Goal: Complete application form: Complete application form

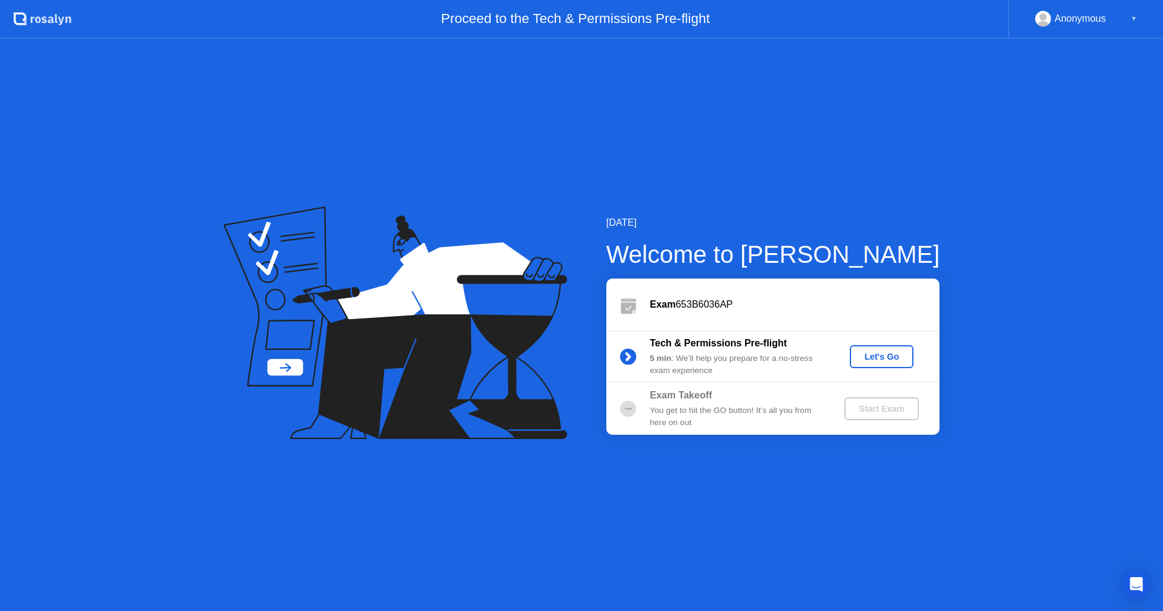
click at [881, 360] on div "Let's Go" at bounding box center [882, 357] width 54 height 10
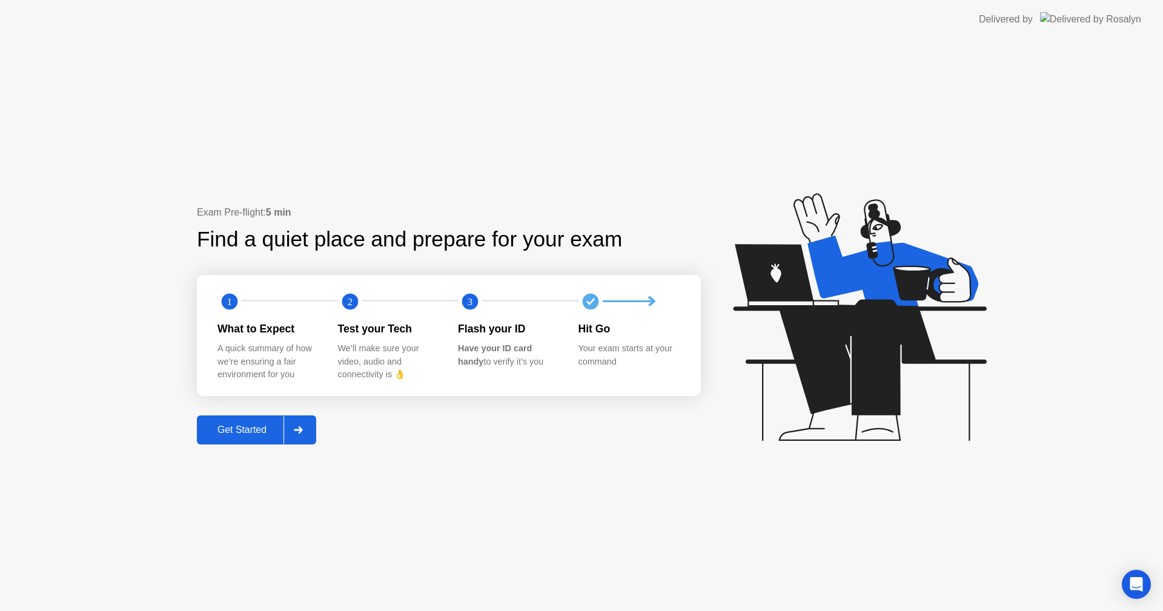
click at [245, 427] on div "Get Started" at bounding box center [241, 430] width 83 height 11
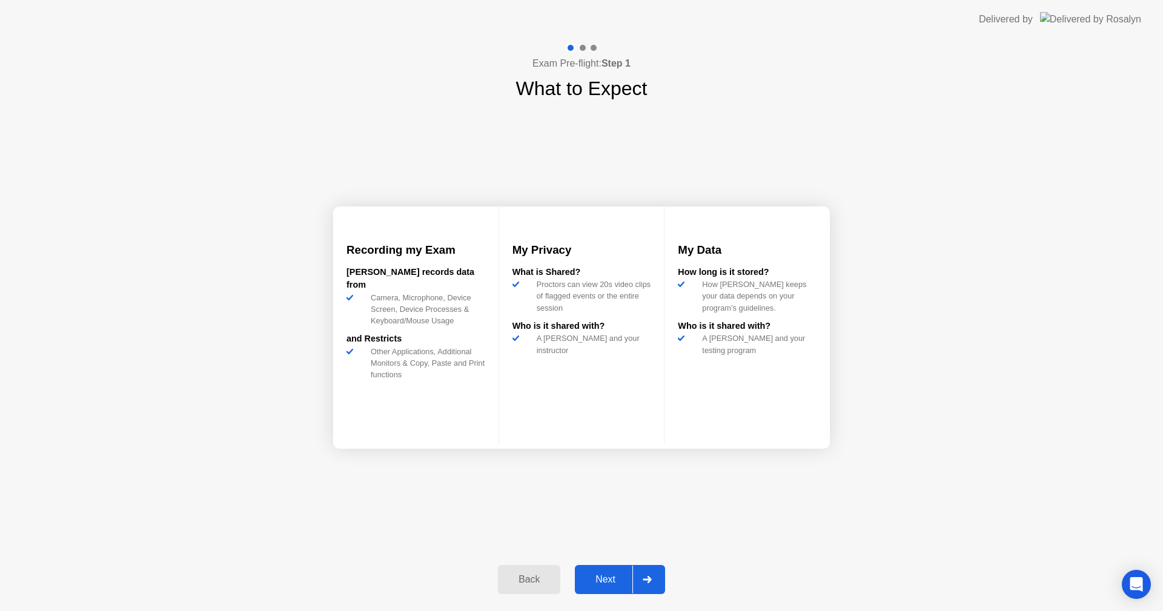
click at [597, 565] on button "Next" at bounding box center [620, 579] width 90 height 29
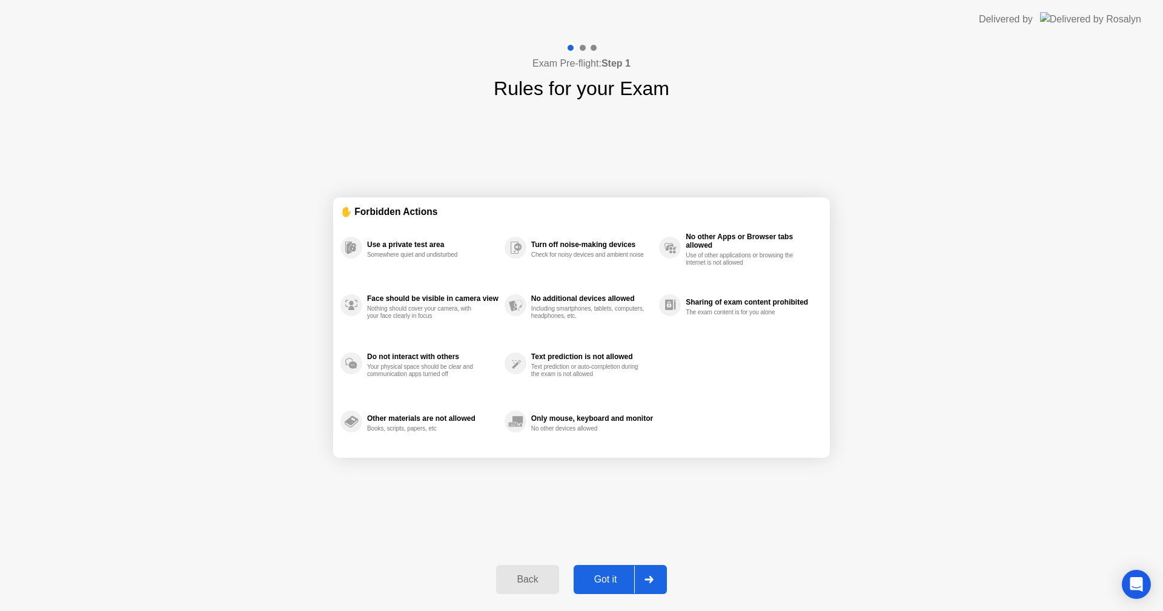
click at [597, 565] on button "Got it" at bounding box center [620, 579] width 93 height 29
select select "**********"
select select "*******"
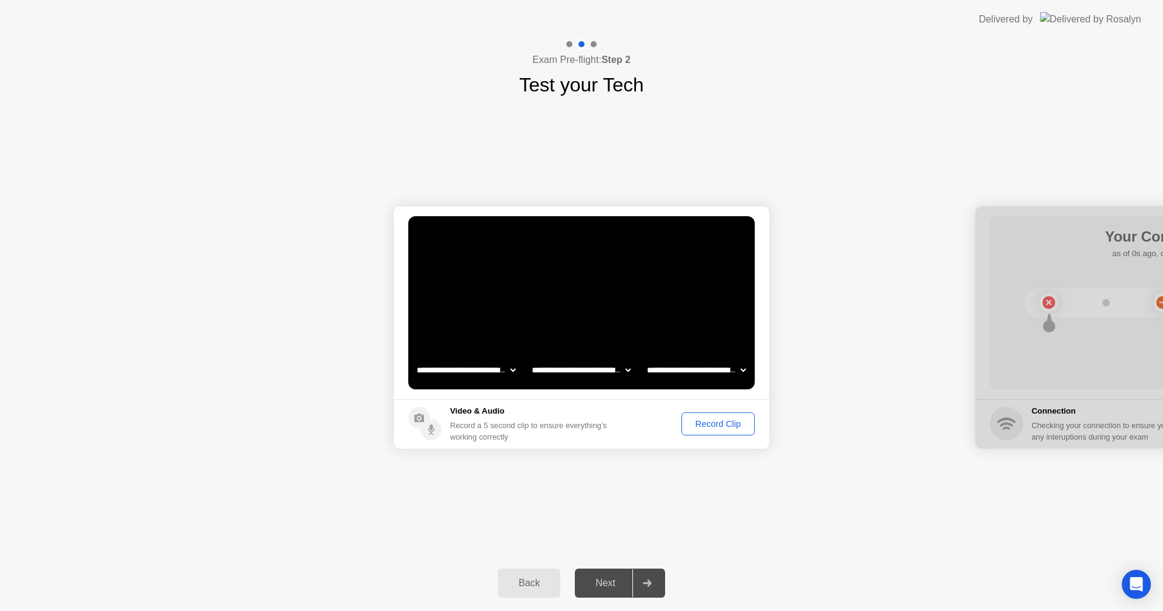
click at [714, 421] on div "Record Clip" at bounding box center [718, 424] width 65 height 10
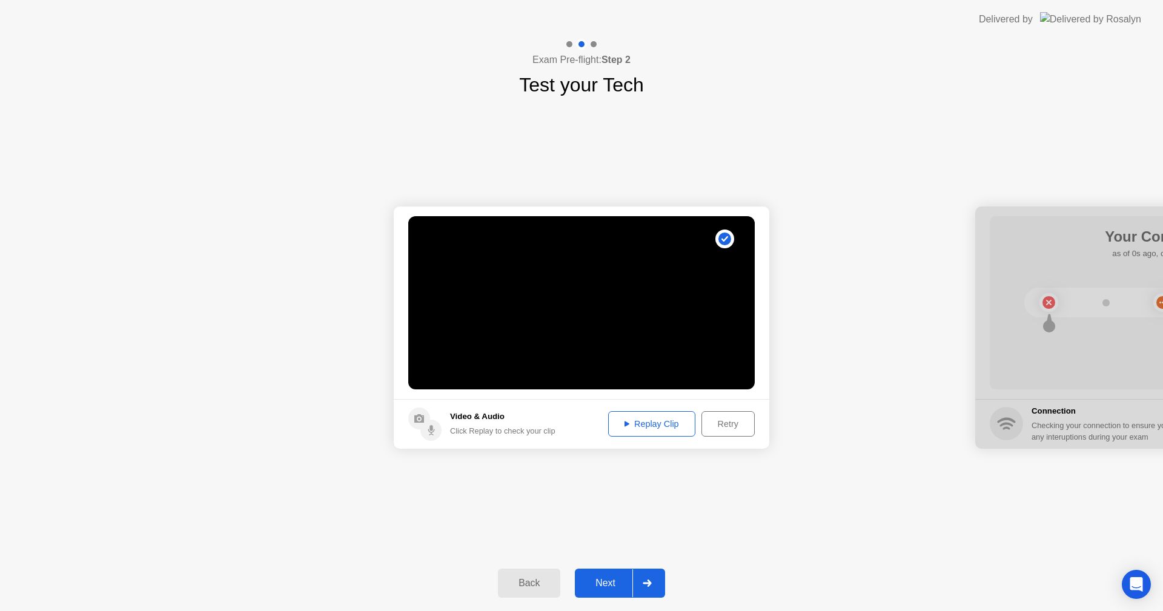
click at [668, 419] on div "Replay Clip" at bounding box center [651, 424] width 79 height 10
click at [526, 578] on div "Back" at bounding box center [529, 583] width 55 height 11
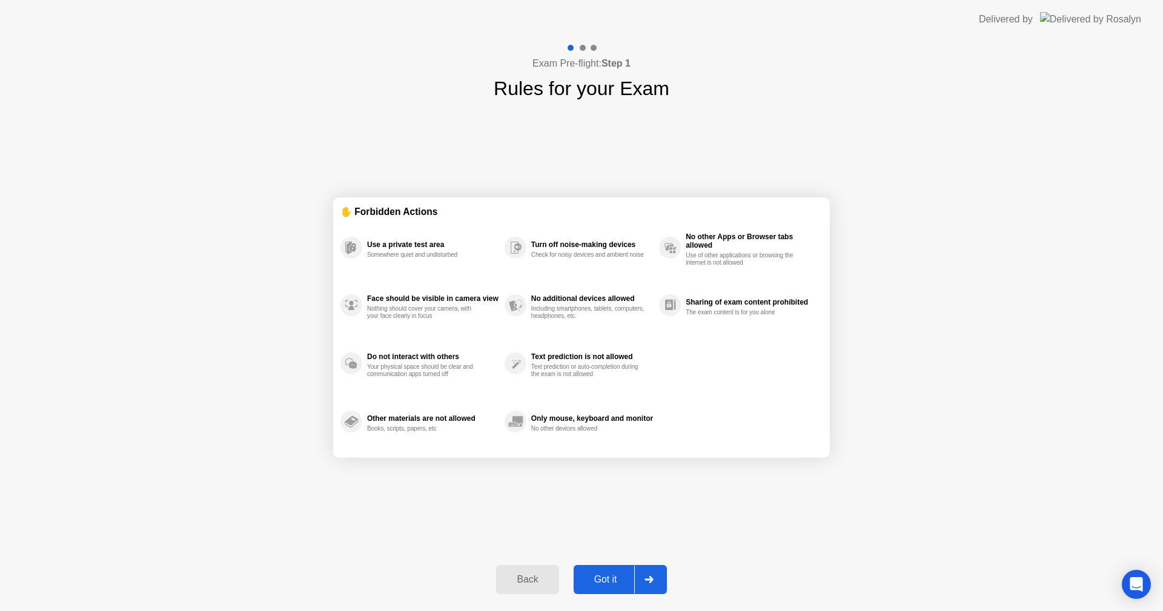
click at [526, 577] on div "Back" at bounding box center [527, 579] width 55 height 11
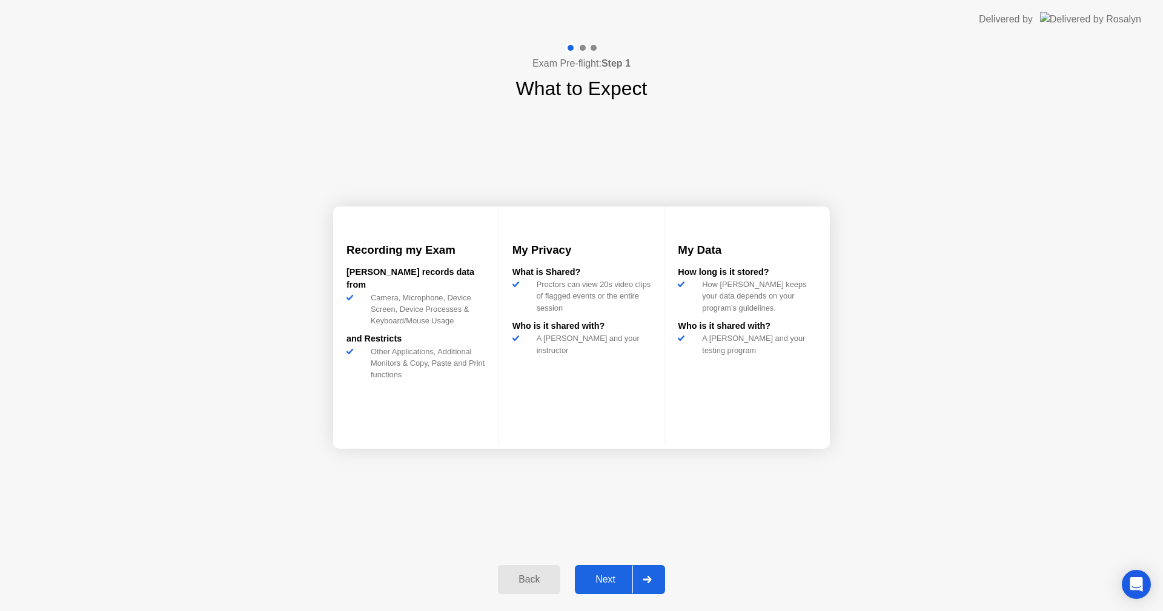
click at [610, 578] on div "Next" at bounding box center [605, 579] width 54 height 11
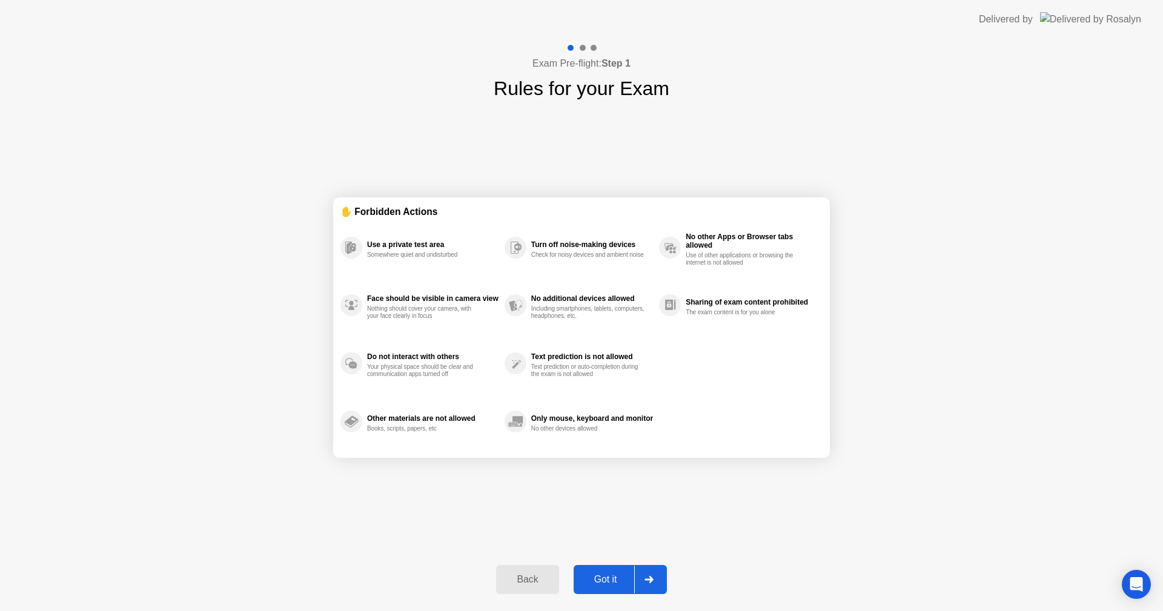
click at [614, 567] on button "Got it" at bounding box center [620, 579] width 93 height 29
select select "**********"
select select "*******"
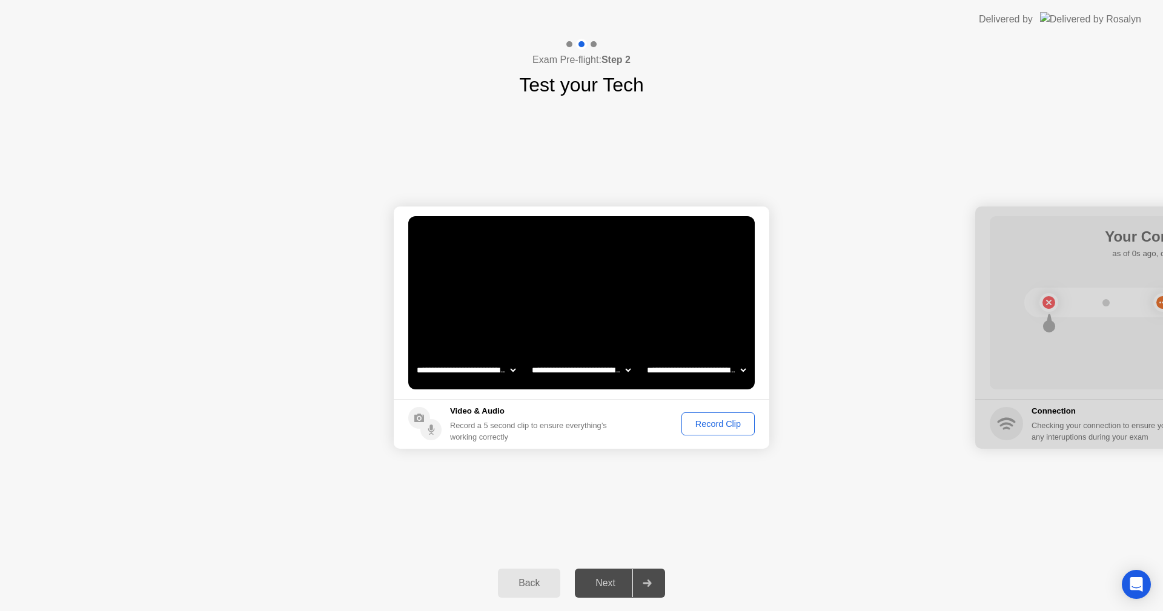
click at [714, 419] on div "Record Clip" at bounding box center [718, 424] width 65 height 10
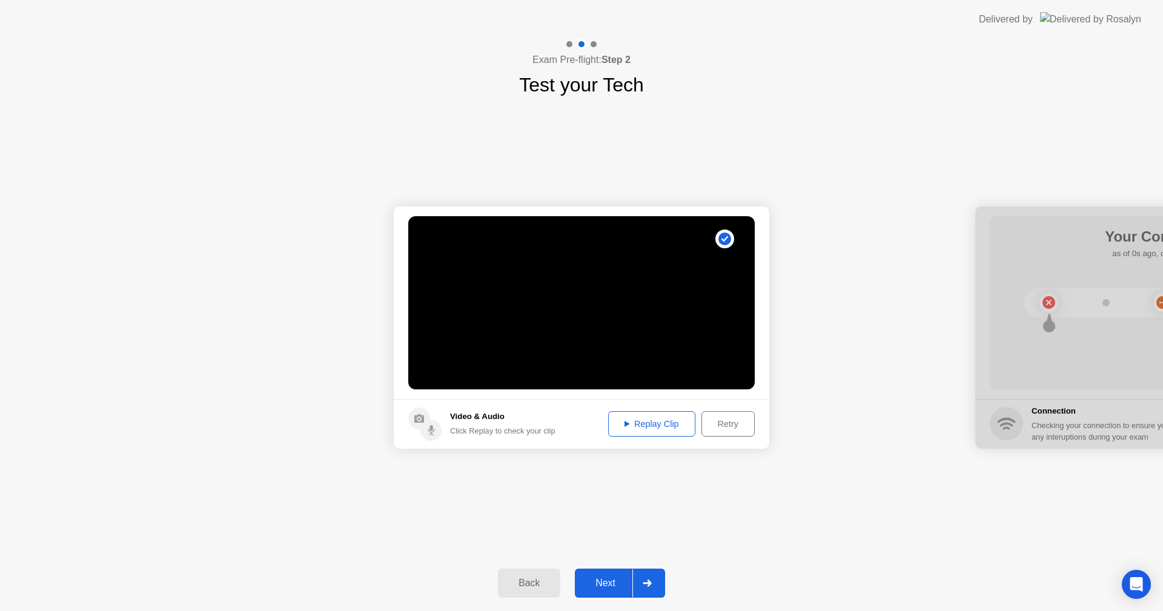
click at [625, 425] on icon at bounding box center [627, 424] width 5 height 6
click at [732, 423] on div "Retry" at bounding box center [728, 424] width 45 height 10
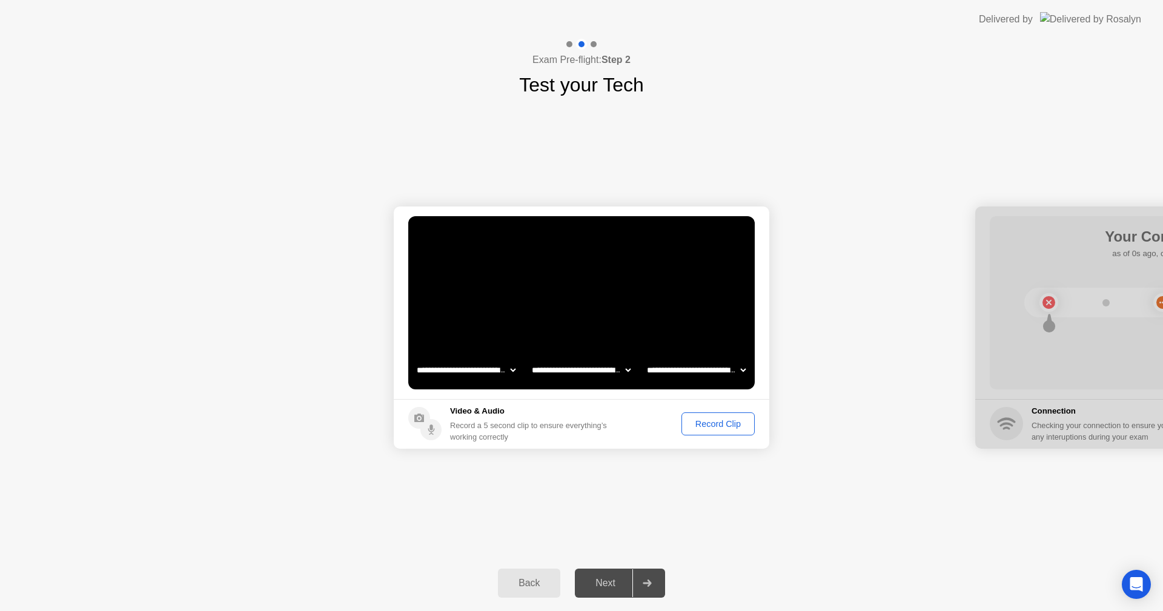
click at [732, 423] on div "Record Clip" at bounding box center [718, 424] width 65 height 10
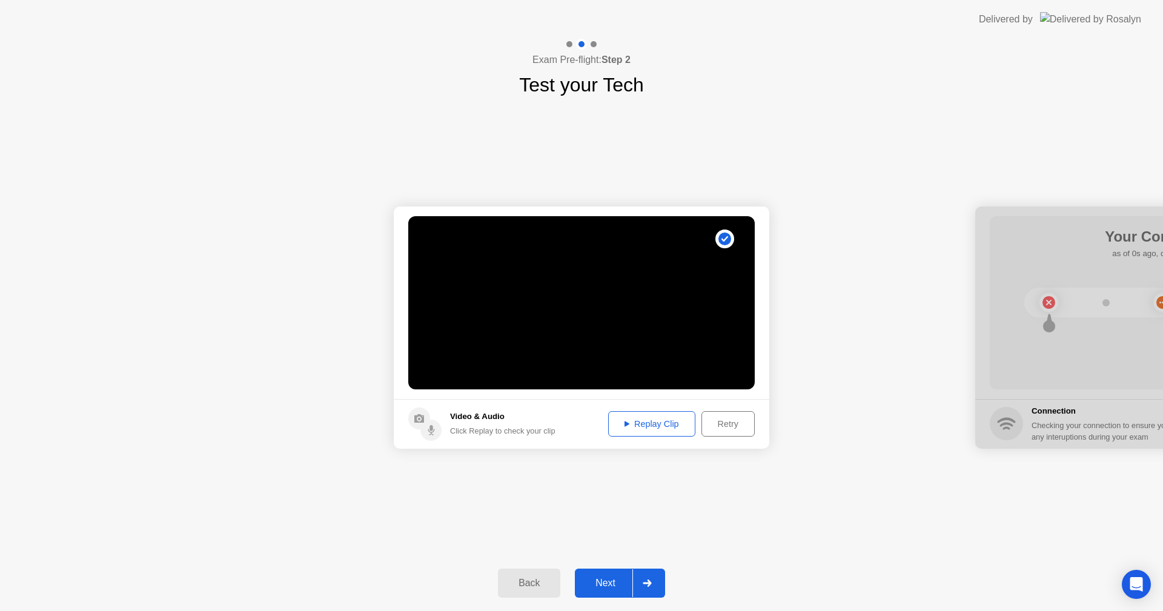
click at [628, 421] on div "Replay Clip" at bounding box center [651, 424] width 79 height 10
click at [603, 578] on div "Next" at bounding box center [605, 583] width 54 height 11
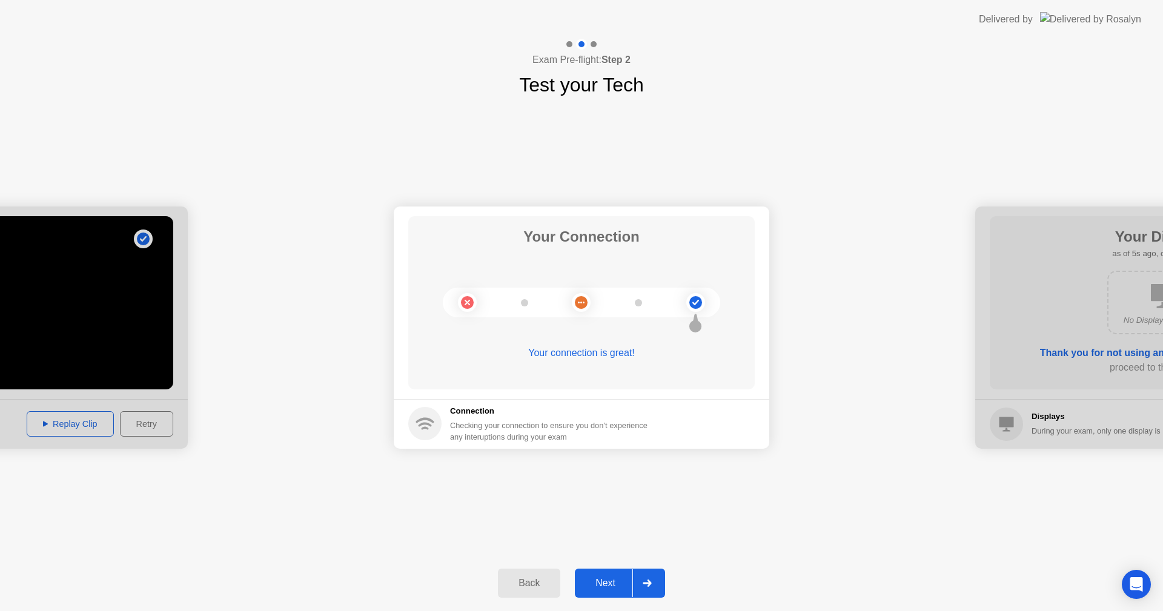
click at [603, 585] on div "Next" at bounding box center [605, 583] width 54 height 11
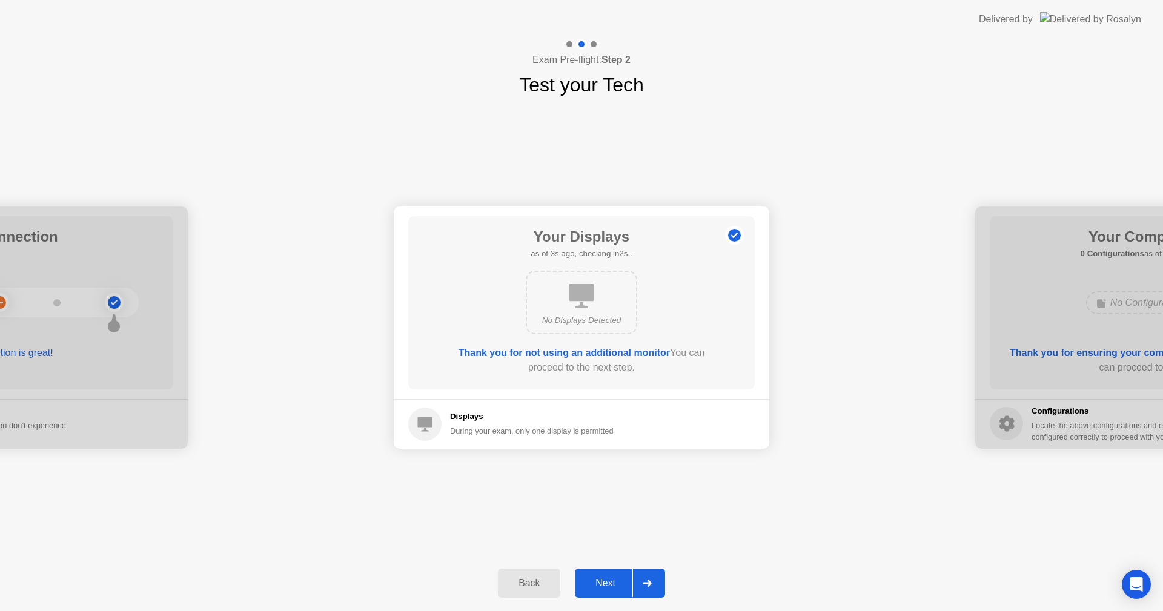
click at [610, 580] on div "Next" at bounding box center [605, 583] width 54 height 11
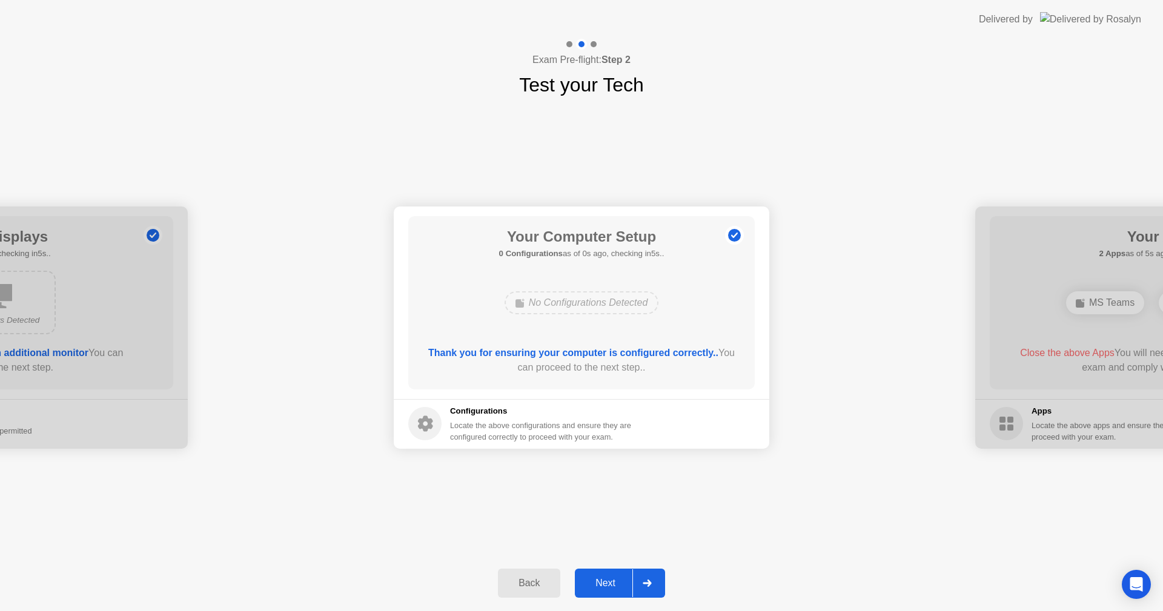
click at [605, 578] on div "Next" at bounding box center [605, 583] width 54 height 11
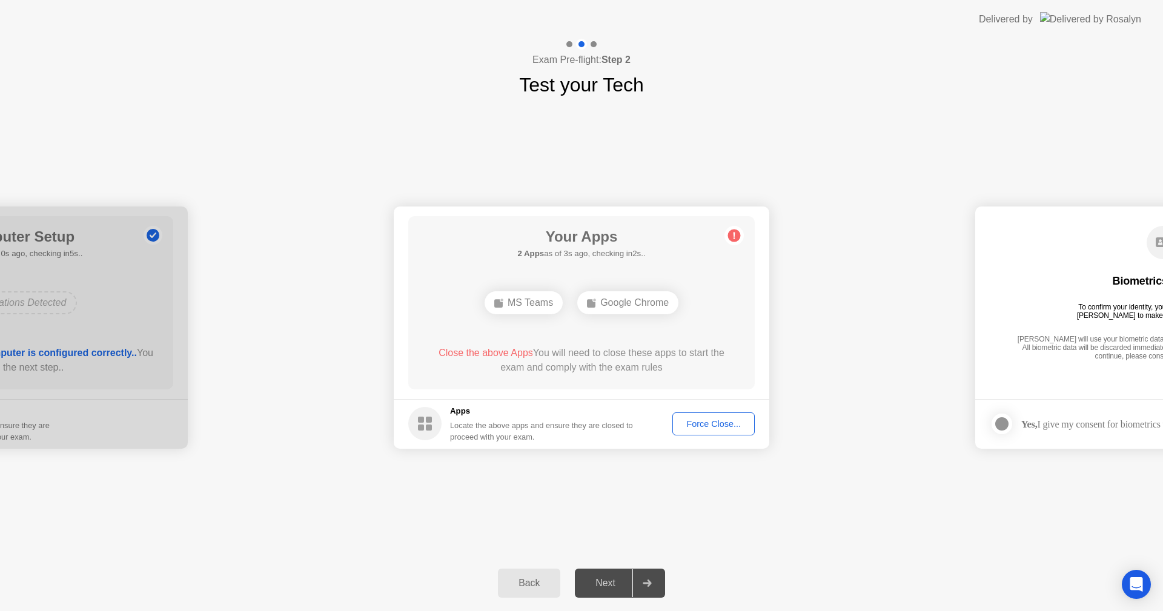
click at [695, 425] on div "Force Close..." at bounding box center [714, 424] width 74 height 10
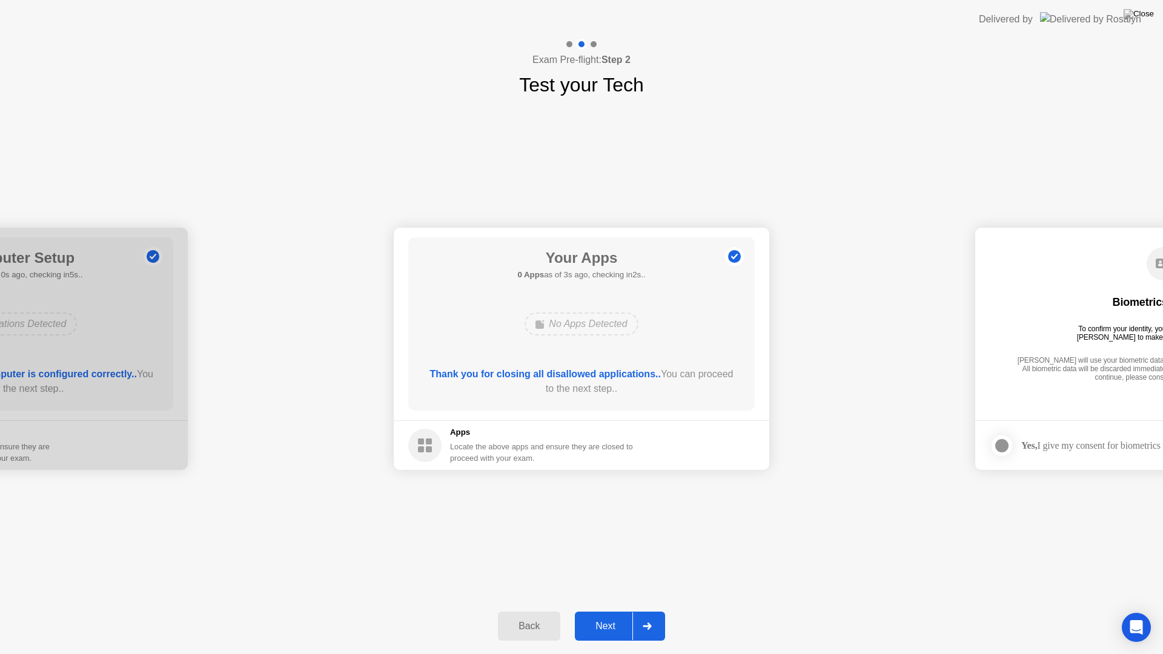
click at [611, 611] on div "Next" at bounding box center [605, 626] width 54 height 11
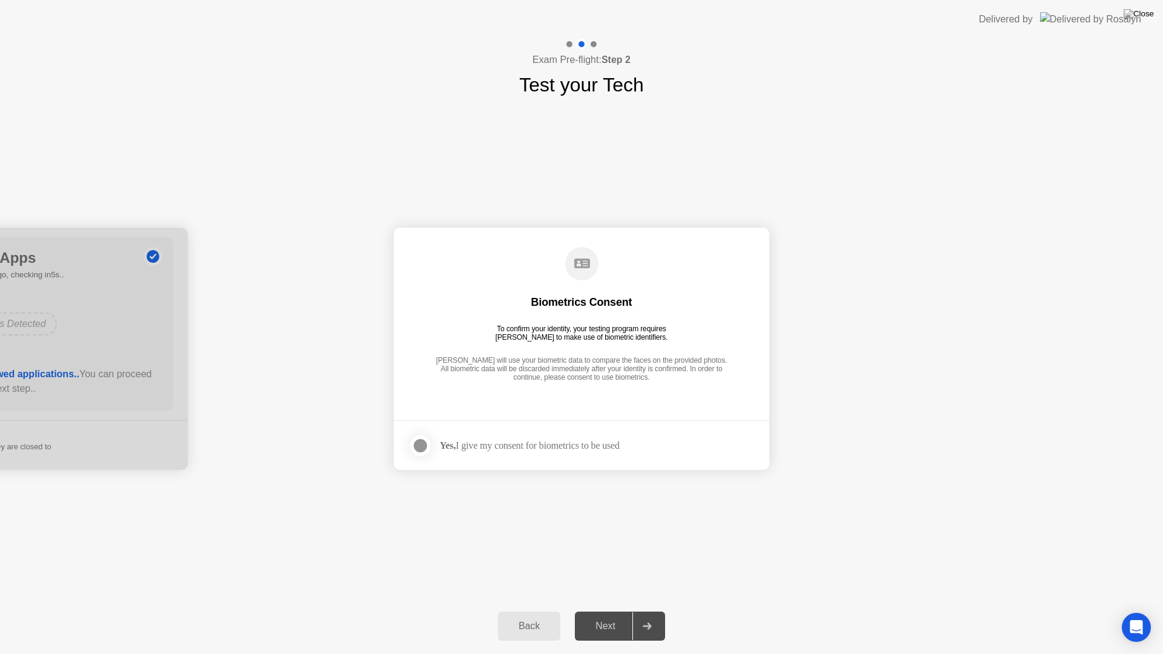
click at [416, 453] on div at bounding box center [420, 446] width 15 height 15
click at [611, 611] on div "Next" at bounding box center [605, 626] width 54 height 11
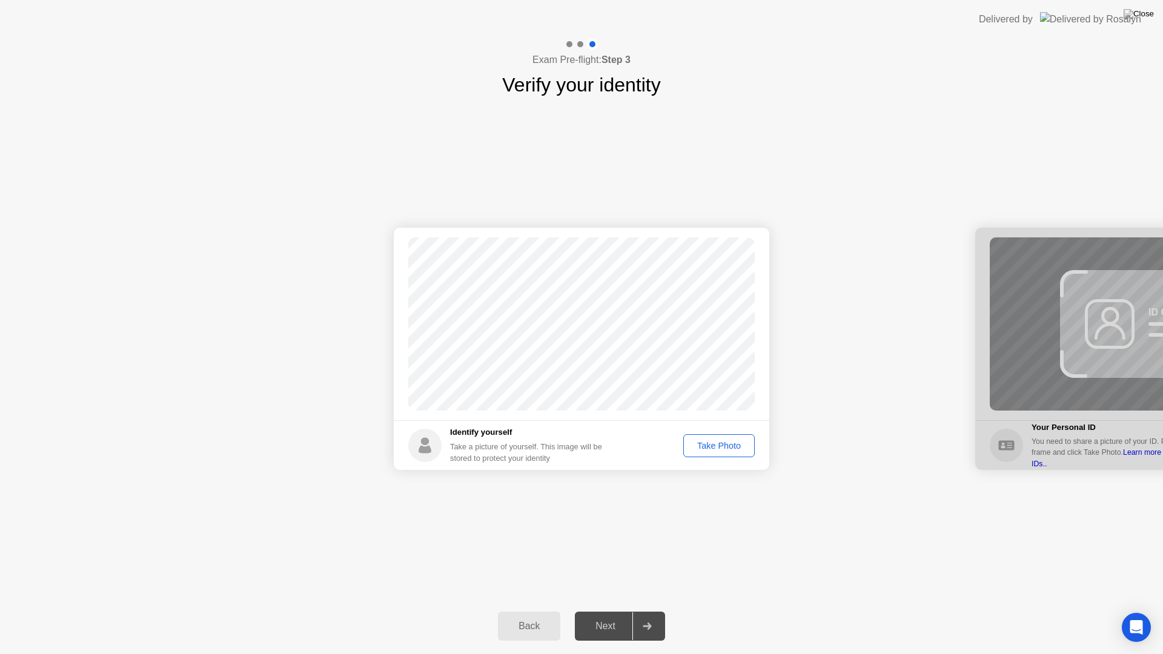
click at [696, 441] on div "Take Photo" at bounding box center [719, 446] width 63 height 10
click at [608, 611] on div "Next" at bounding box center [605, 626] width 54 height 11
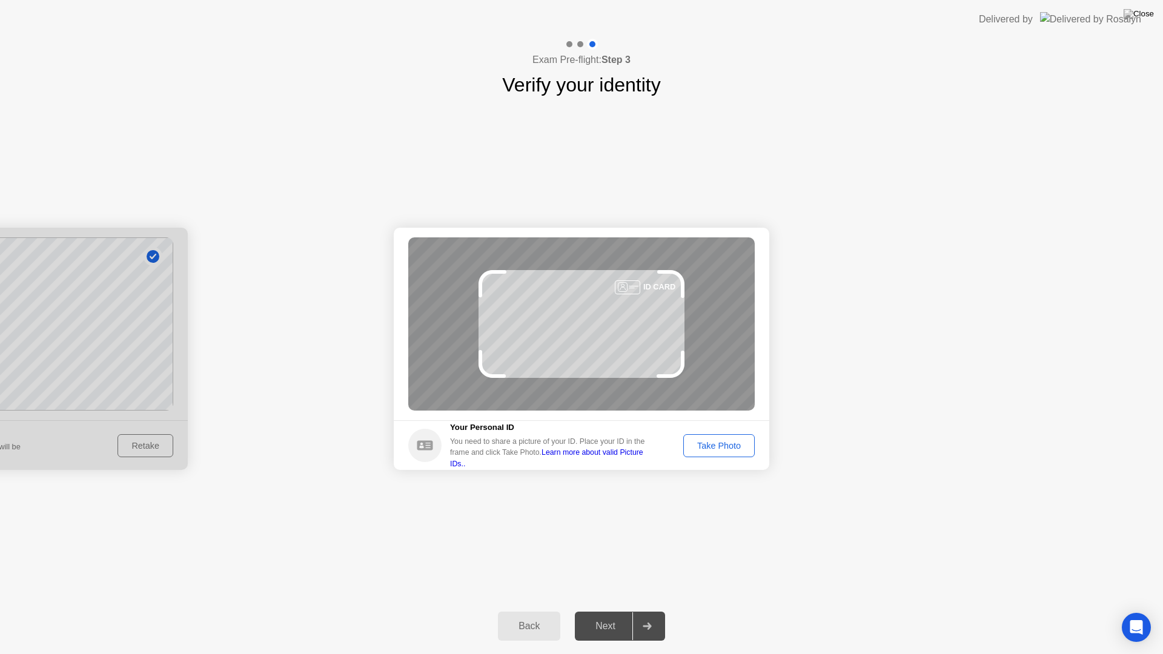
click at [737, 442] on div "Take Photo" at bounding box center [719, 446] width 63 height 10
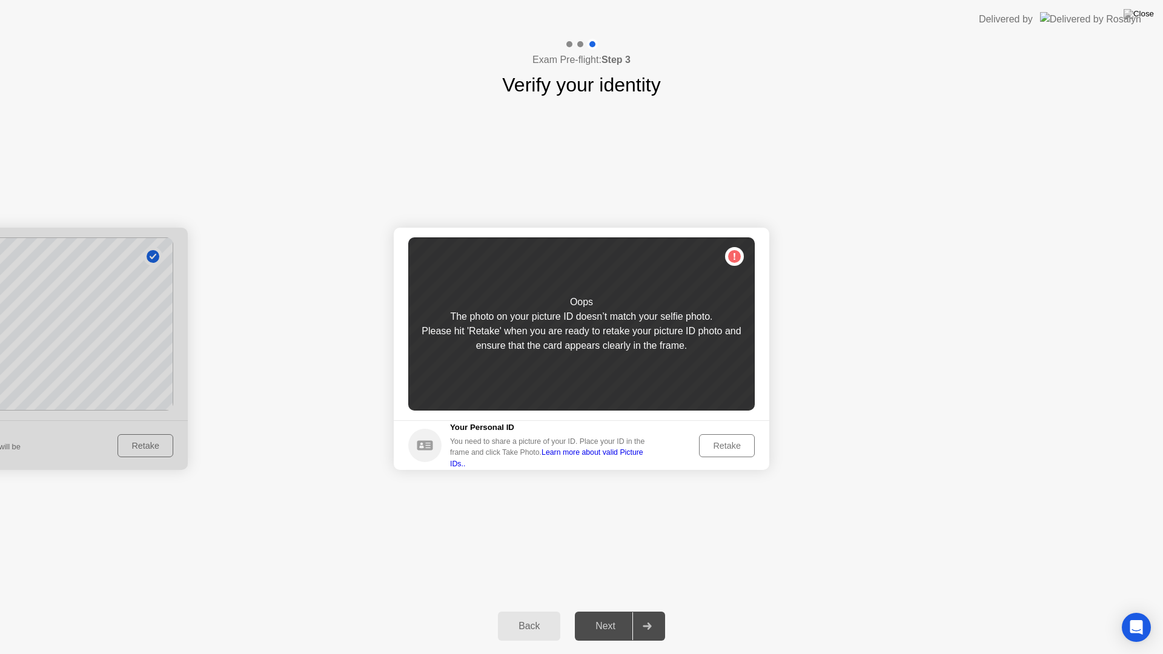
click at [143, 453] on div at bounding box center [0, 349] width 376 height 242
click at [515, 611] on button "Back" at bounding box center [529, 626] width 62 height 29
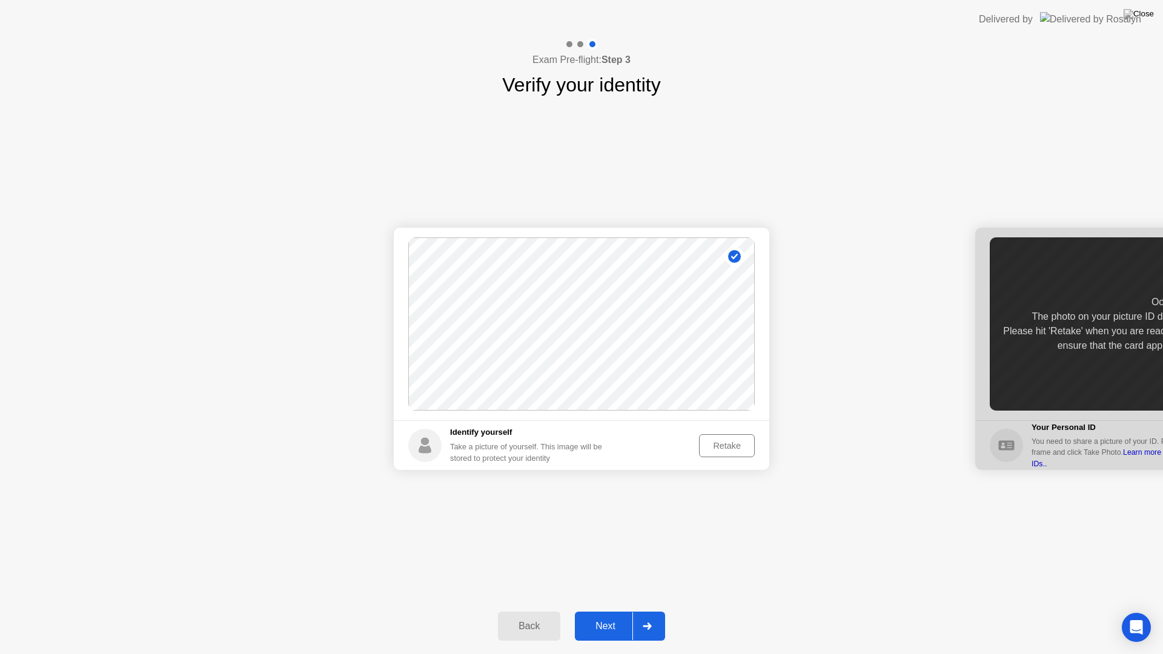
click at [715, 445] on div "Retake" at bounding box center [726, 446] width 47 height 10
click at [715, 445] on div "Take Photo" at bounding box center [719, 446] width 63 height 10
click at [619, 611] on div "Next" at bounding box center [605, 626] width 54 height 11
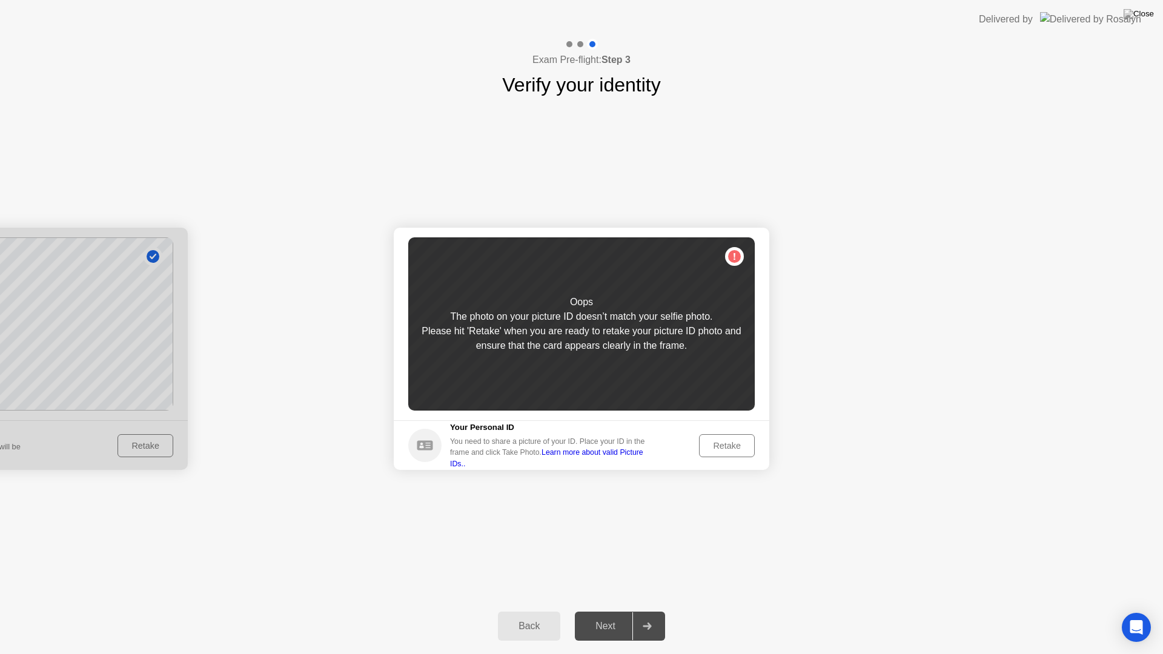
click at [717, 441] on div "Retake" at bounding box center [726, 446] width 47 height 10
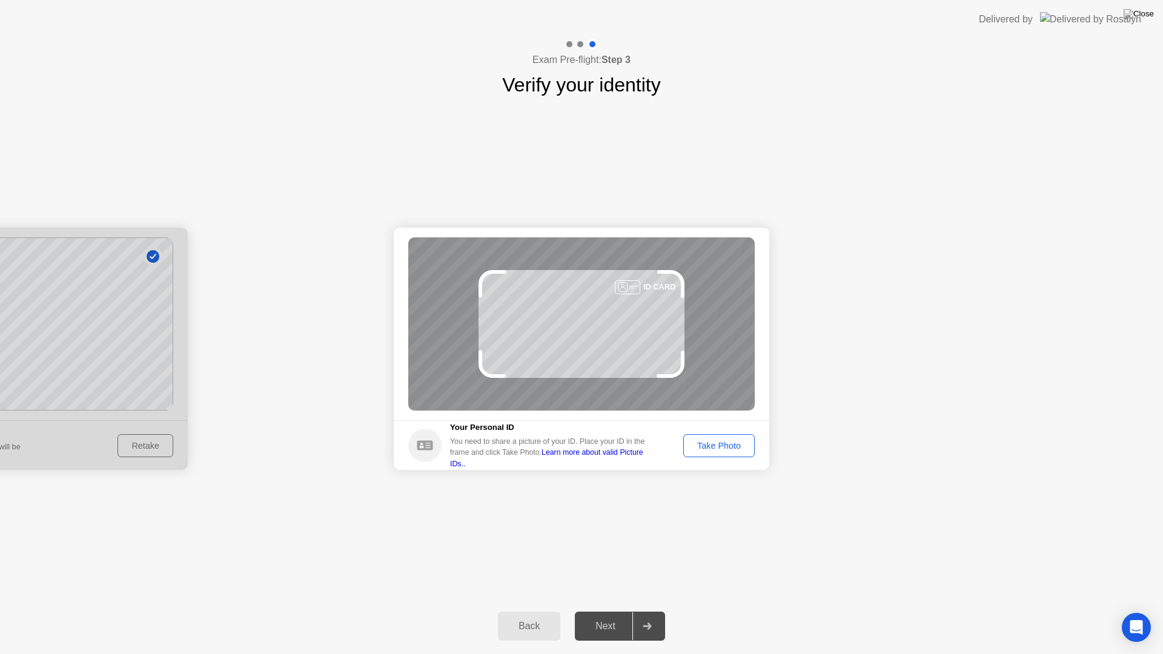
click at [731, 444] on div "Take Photo" at bounding box center [719, 446] width 63 height 10
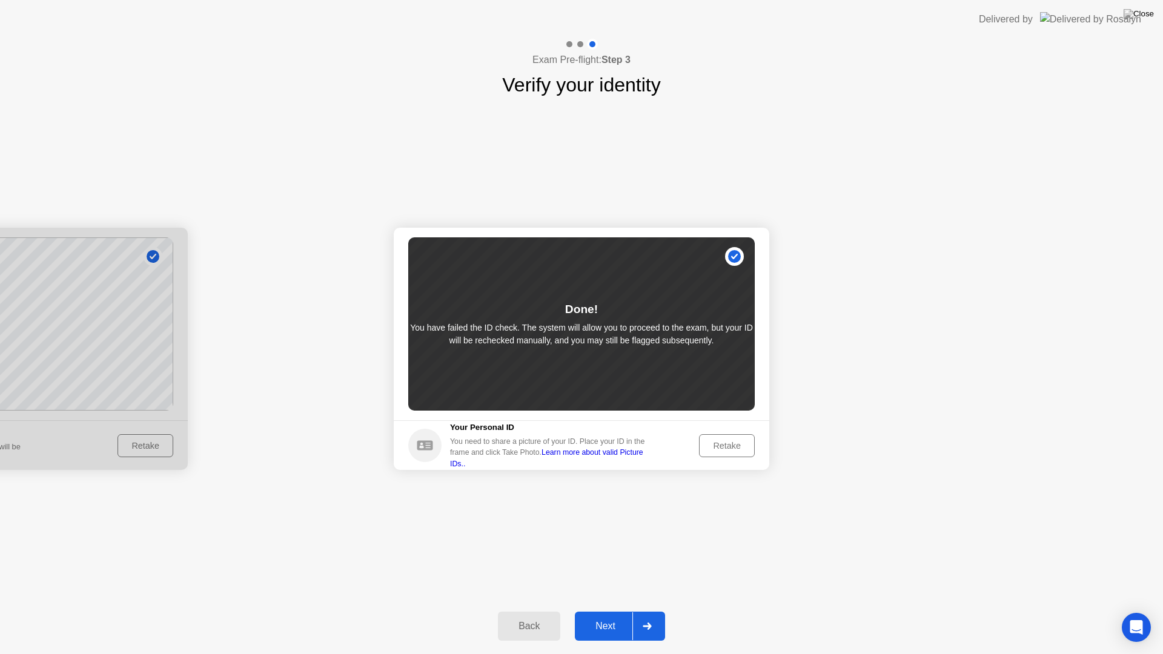
click at [615, 611] on button "Next" at bounding box center [620, 626] width 90 height 29
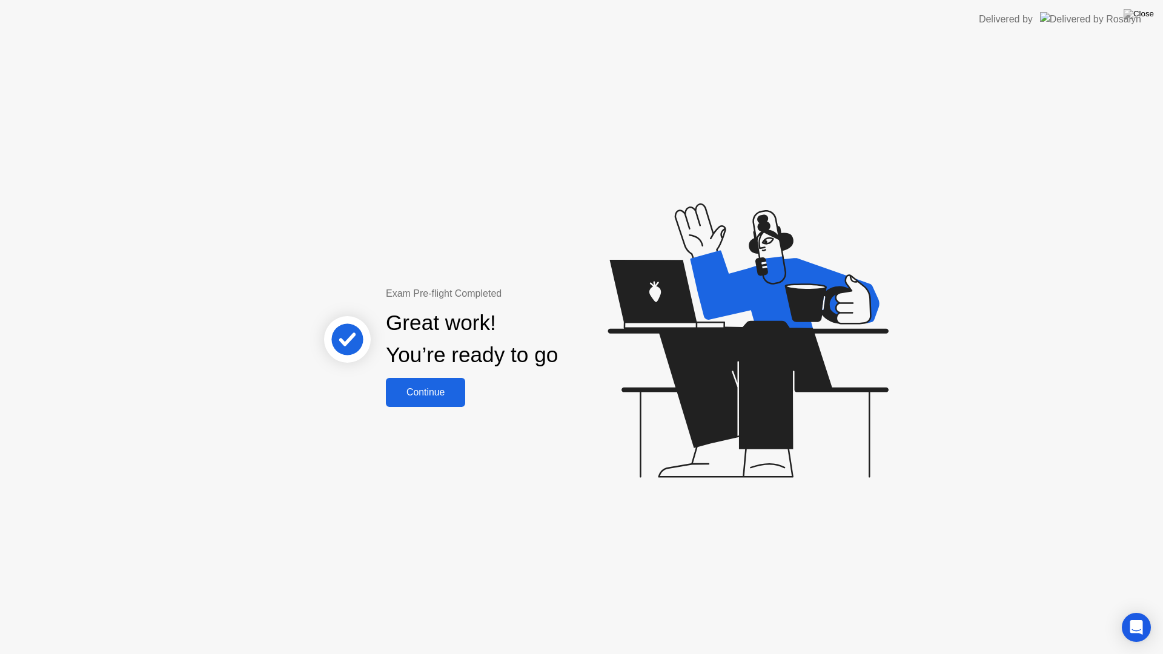
click at [428, 390] on div "Continue" at bounding box center [425, 392] width 72 height 11
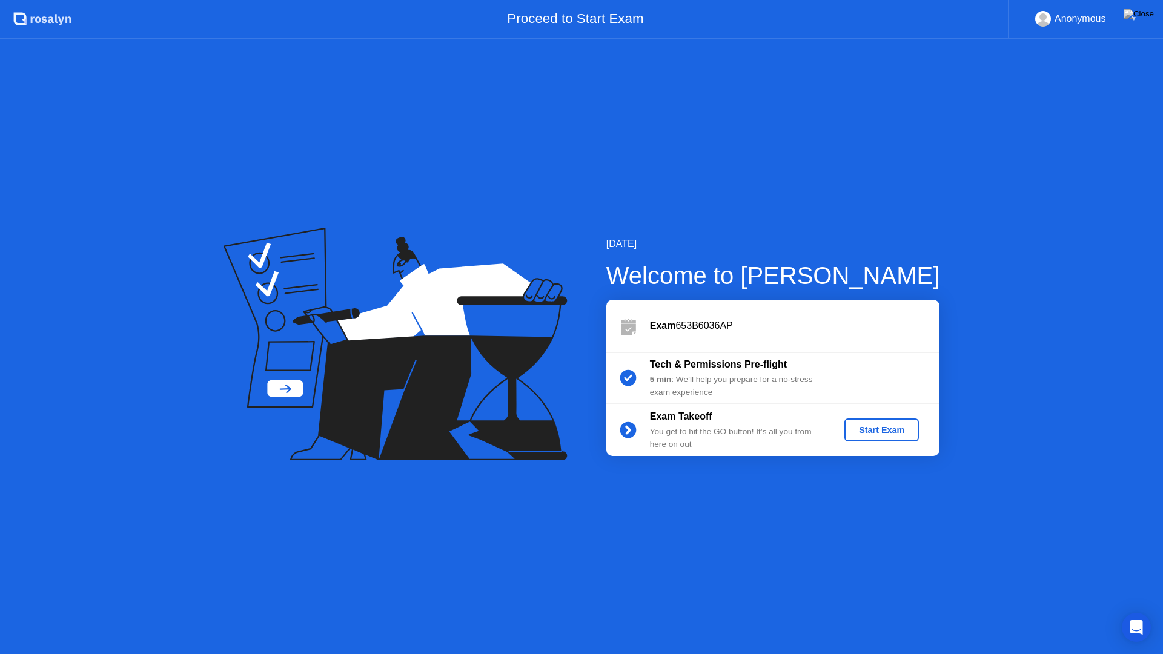
click at [866, 435] on div "Start Exam" at bounding box center [881, 430] width 65 height 10
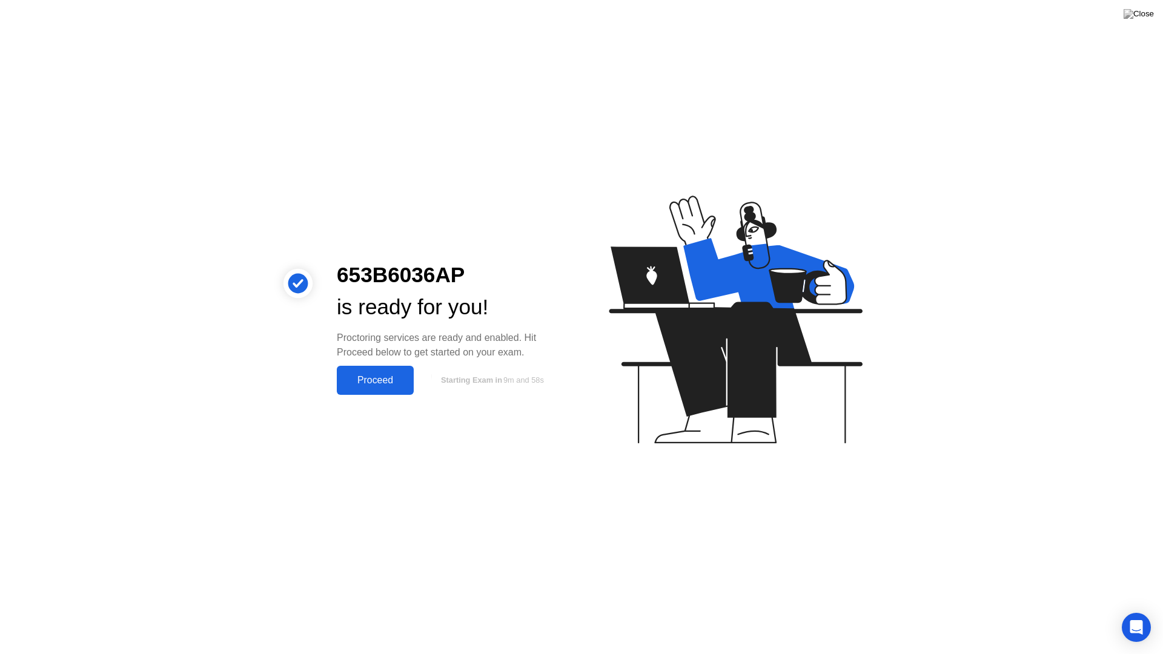
click at [391, 378] on div "Proceed" at bounding box center [375, 380] width 70 height 11
